Goal: Check status: Check status

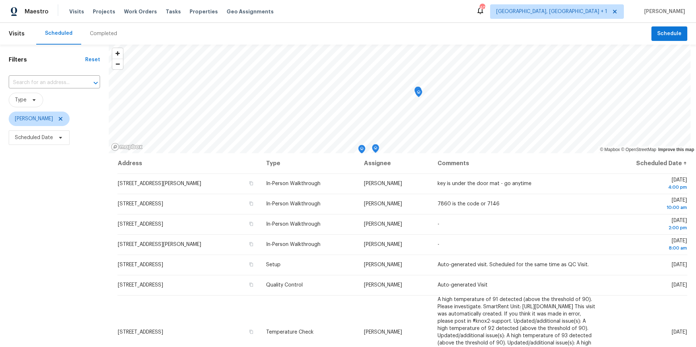
click at [74, 141] on span "Scheduled Date" at bounding box center [54, 137] width 91 height 19
click at [63, 137] on span "Scheduled Date" at bounding box center [39, 138] width 61 height 15
click at [67, 164] on input "text" at bounding box center [48, 162] width 71 height 15
select select "8"
select select "2025"
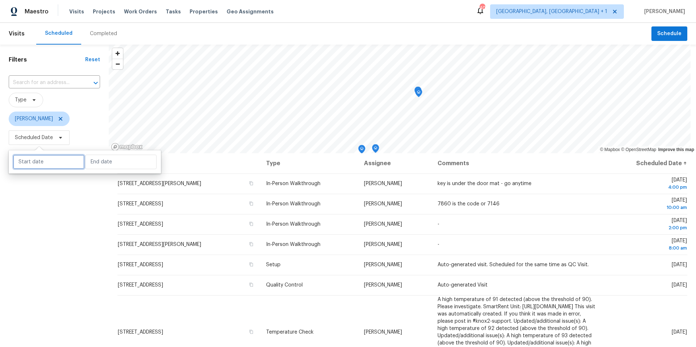
select select "9"
select select "2025"
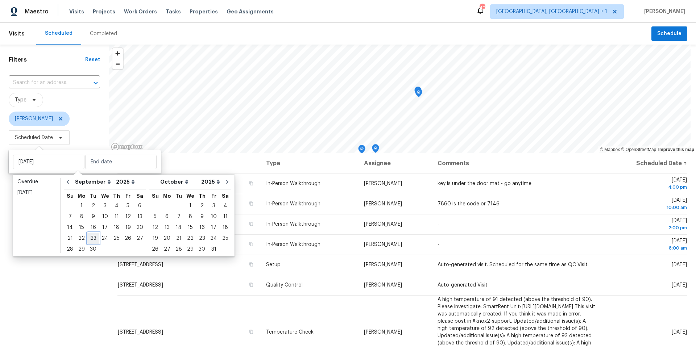
click at [94, 219] on div "23" at bounding box center [93, 239] width 12 height 10
type input "[DATE]"
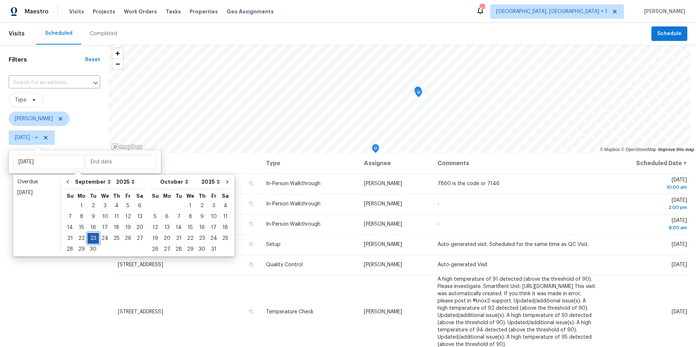
click at [94, 219] on div "23" at bounding box center [93, 239] width 12 height 10
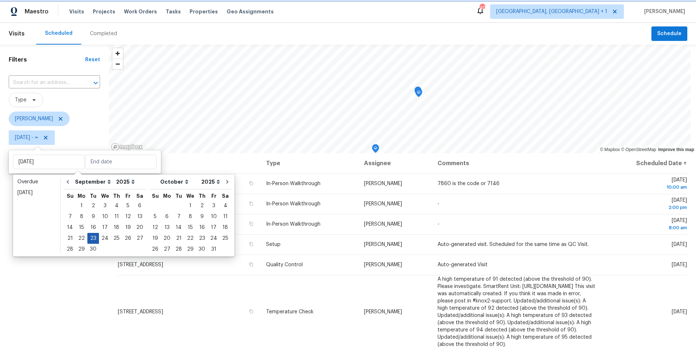
type input "[DATE]"
